Goal: Information Seeking & Learning: Learn about a topic

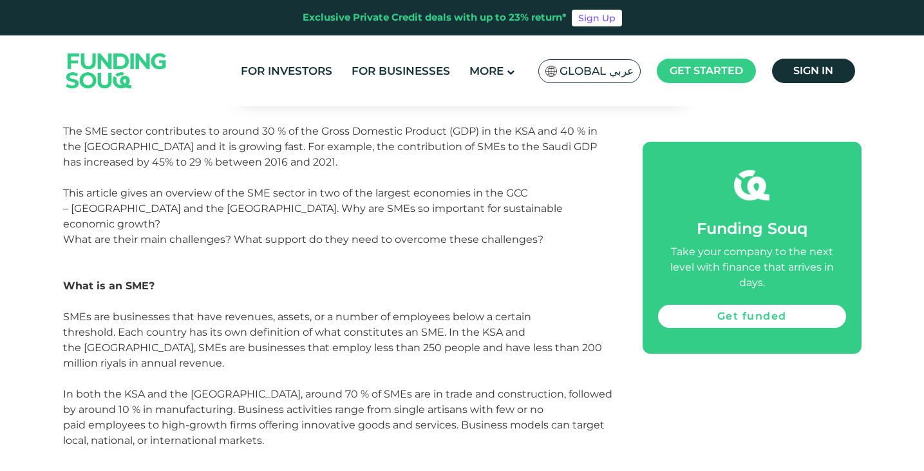
scroll to position [686, 0]
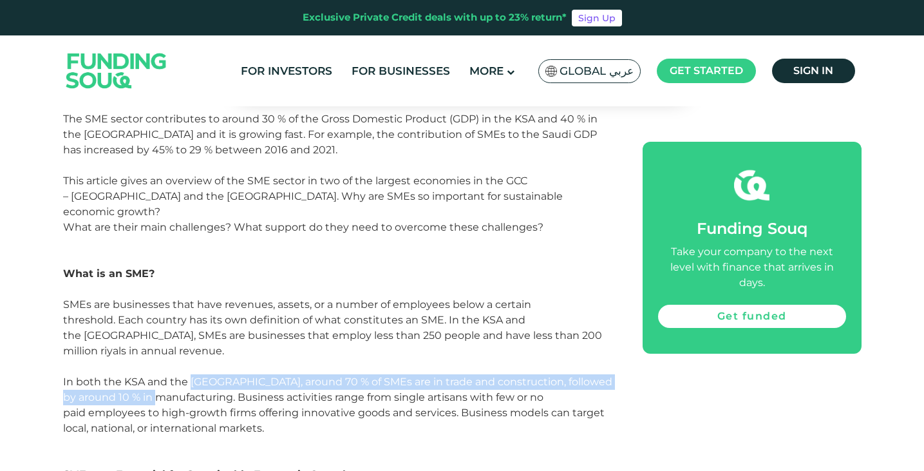
drag, startPoint x: 156, startPoint y: 312, endPoint x: 191, endPoint y: 299, distance: 36.2
click at [191, 374] on div "In both the KSA and the [GEOGRAPHIC_DATA], around 70 % of SMEs are in trade and…" at bounding box center [338, 405] width 550 height 62
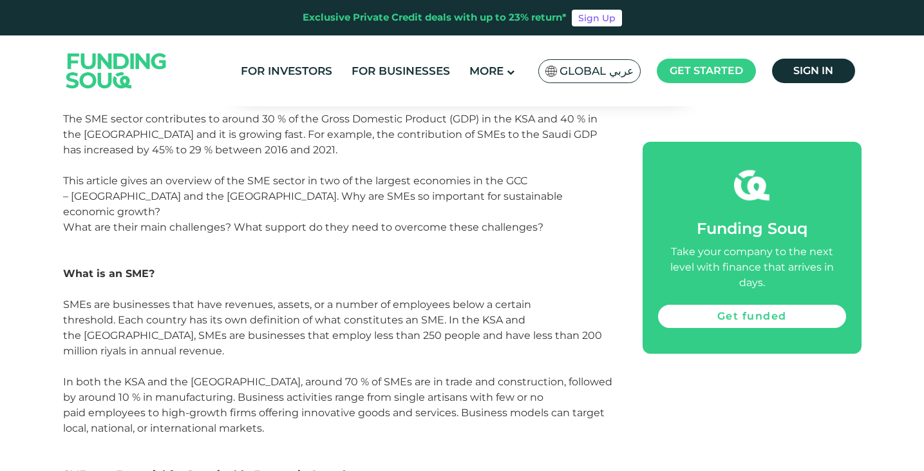
click at [162, 374] on div "In both the KSA and the [GEOGRAPHIC_DATA], around 70 % of SMEs are in trade and…" at bounding box center [338, 405] width 550 height 62
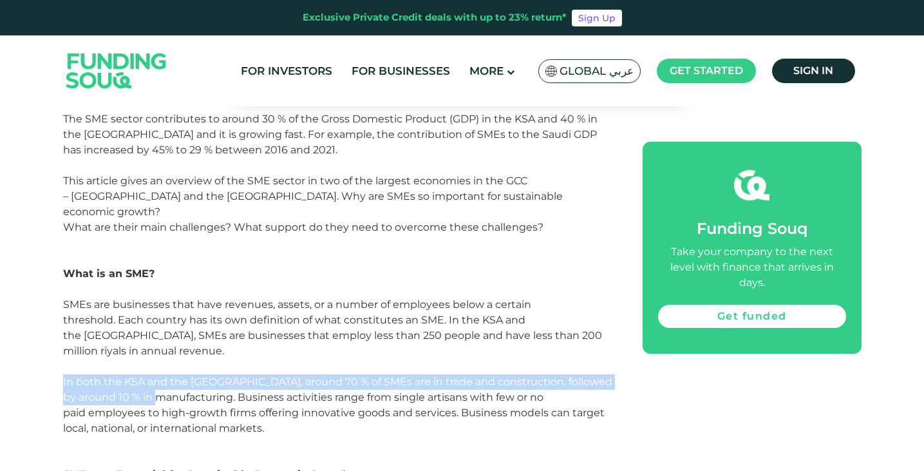
drag, startPoint x: 156, startPoint y: 312, endPoint x: 50, endPoint y: 296, distance: 106.9
copy div "In both the KSA and the [GEOGRAPHIC_DATA], around 70 % of SMEs are in trade and…"
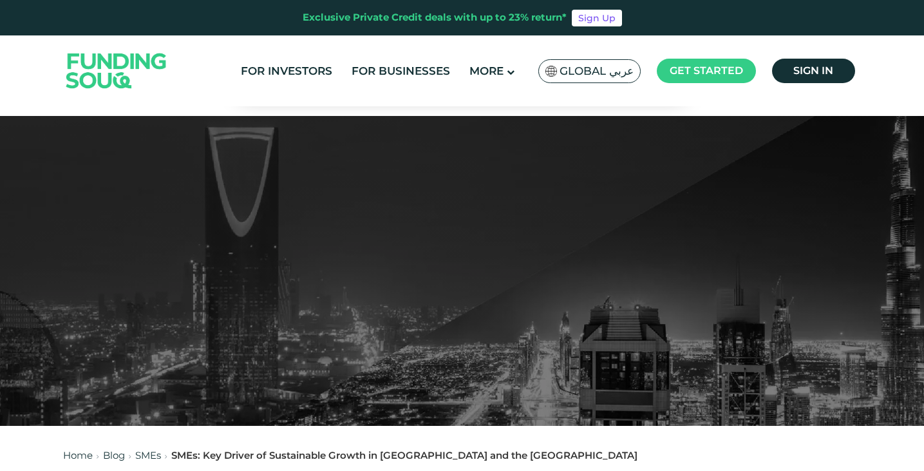
scroll to position [300, 0]
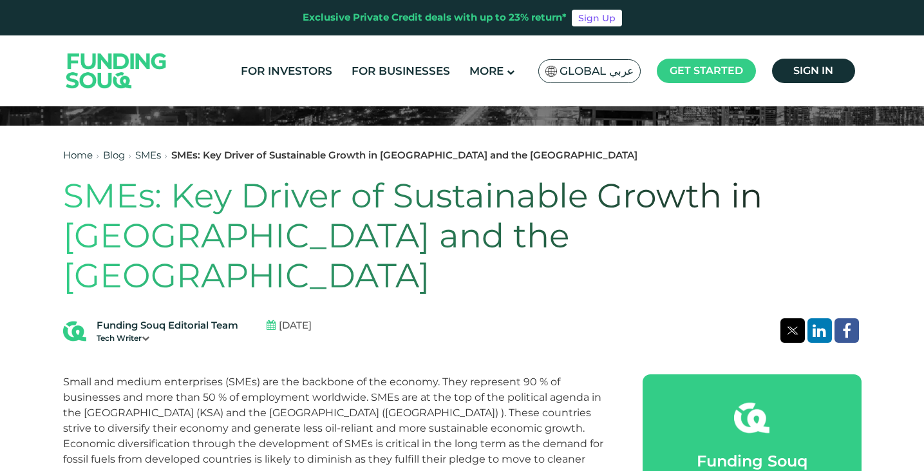
click at [343, 374] on div "Small and medium enterprises (SMEs) are the backbone of the economy. They repre…" at bounding box center [338, 428] width 550 height 108
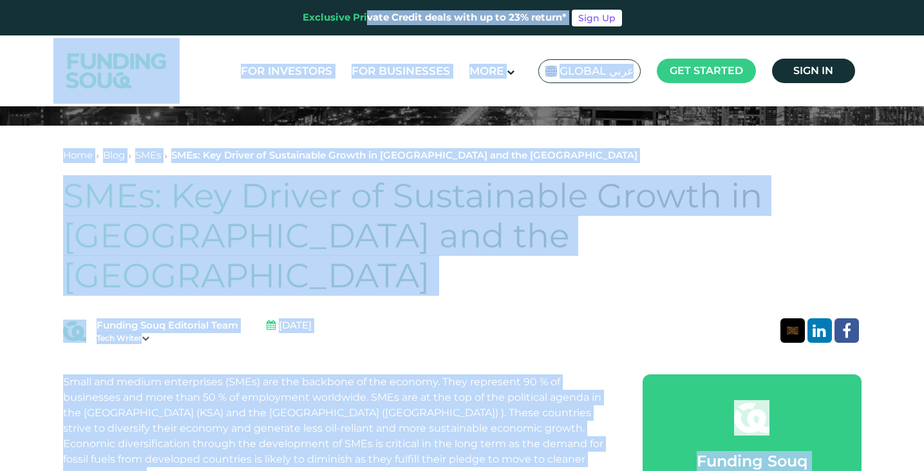
copy div "Loremipsu Dolorsi Ametco adipi elit se do 08% eiusmo* Temp In Utl Etdolorem Ali…"
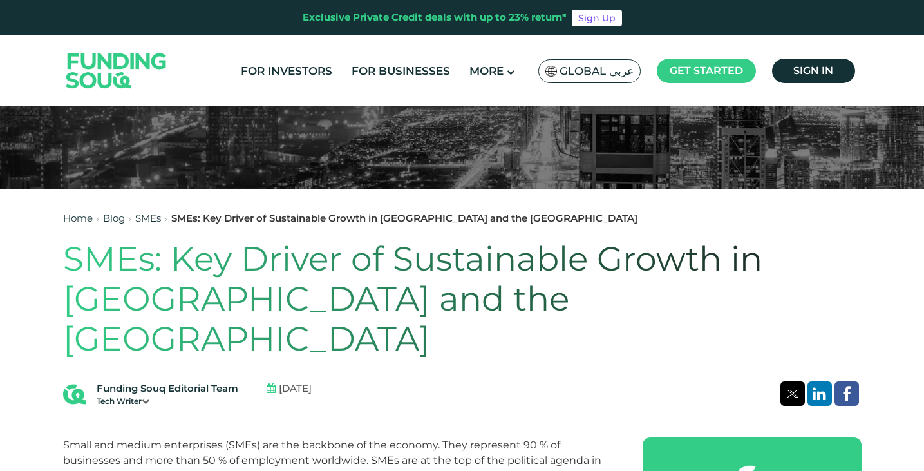
scroll to position [276, 0]
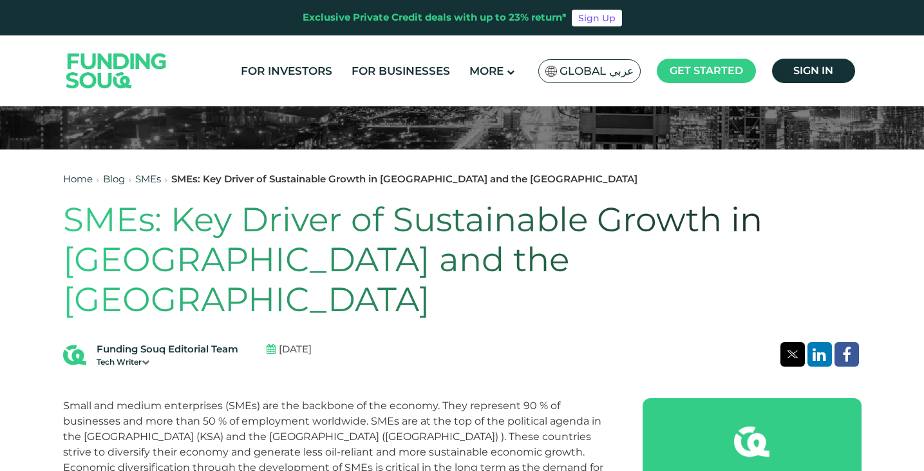
click at [149, 358] on icon at bounding box center [146, 362] width 8 height 8
